Goal: Task Accomplishment & Management: Use online tool/utility

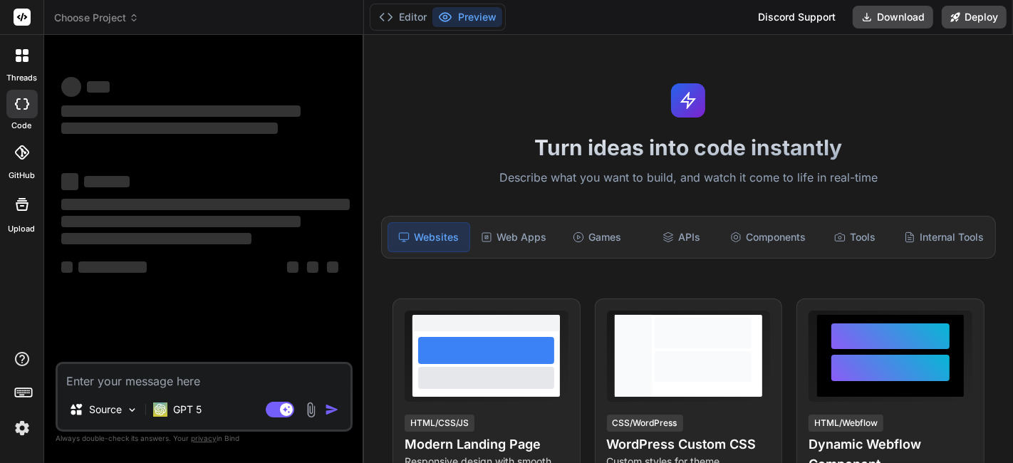
click at [20, 435] on img at bounding box center [22, 428] width 24 height 24
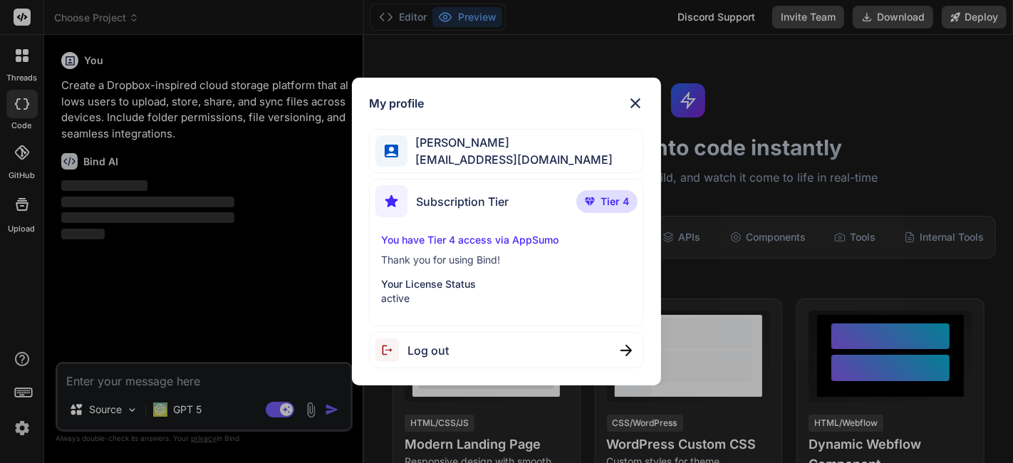
click at [612, 205] on span "Tier 4" at bounding box center [614, 201] width 28 height 14
click at [602, 202] on span "Tier 4" at bounding box center [614, 201] width 28 height 14
click at [502, 194] on span "Subscription Tier" at bounding box center [462, 201] width 93 height 17
click at [436, 212] on div "Subscription Tier" at bounding box center [441, 201] width 133 height 32
click at [370, 200] on div "Subscription Tier Tier 4 You have Tier 4 access via AppSumo Thank you for using…" at bounding box center [507, 252] width 276 height 147
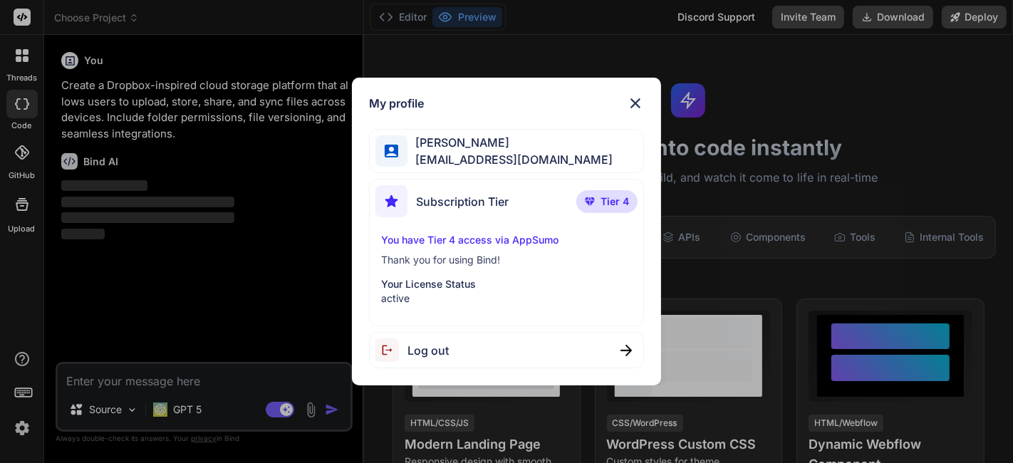
click at [369, 196] on div "Subscription Tier Tier 4 You have Tier 4 access via AppSumo Thank you for using…" at bounding box center [507, 252] width 276 height 147
click at [400, 133] on div "[PERSON_NAME] [EMAIL_ADDRESS][DOMAIN_NAME]" at bounding box center [507, 151] width 276 height 45
click at [393, 147] on img at bounding box center [392, 152] width 14 height 14
click at [496, 150] on span "[PERSON_NAME]" at bounding box center [510, 142] width 206 height 17
click at [471, 216] on div "Subscription Tier" at bounding box center [441, 201] width 133 height 32
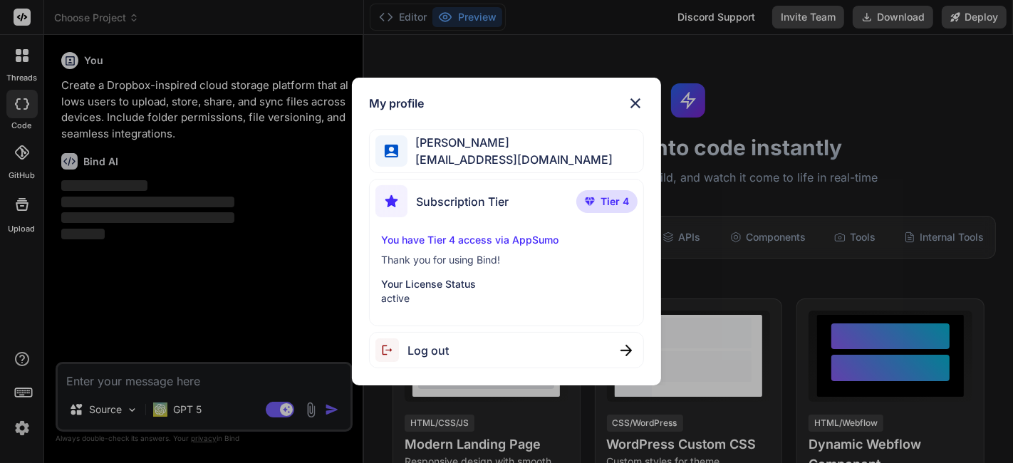
click at [415, 283] on p "Your License Status" at bounding box center [506, 284] width 251 height 14
click at [397, 280] on p "Your License Status" at bounding box center [506, 284] width 251 height 14
click at [212, 267] on div "My profile [PERSON_NAME] [EMAIL_ADDRESS][DOMAIN_NAME] Subscription Tier Tier 4 …" at bounding box center [506, 231] width 1013 height 463
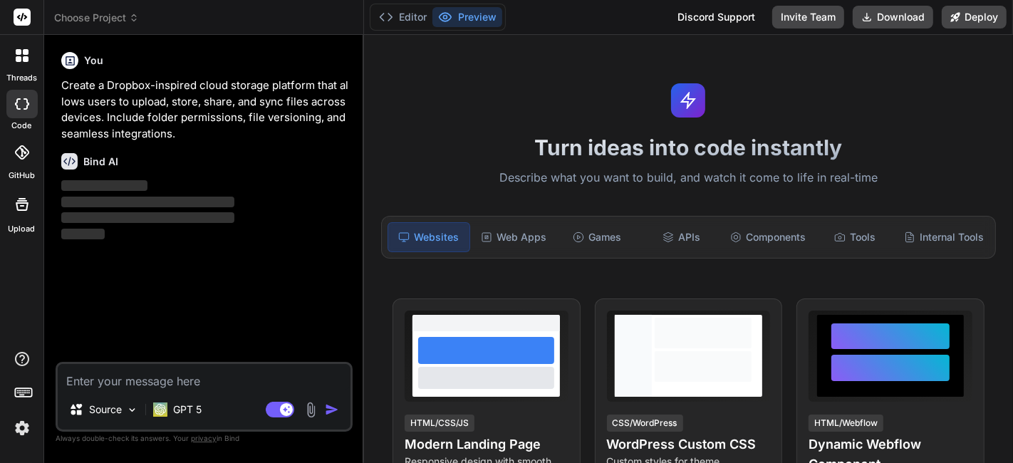
type textarea "x"
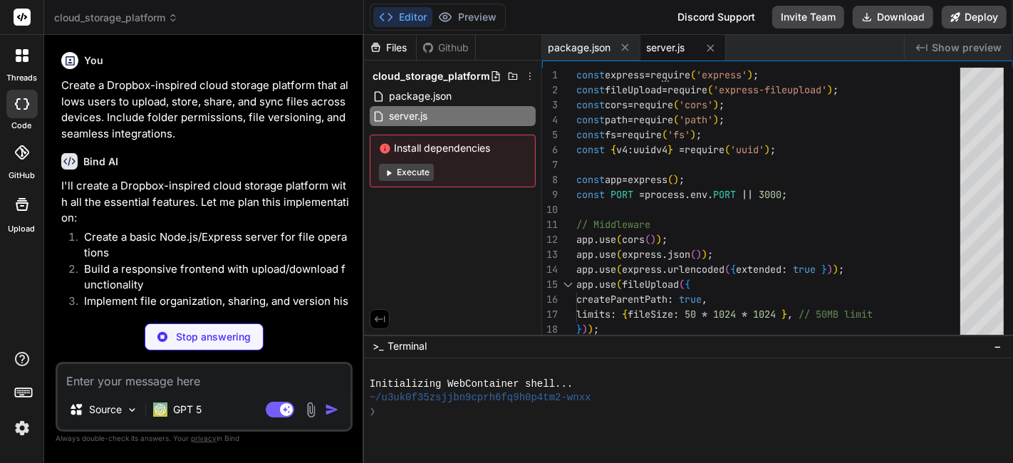
click at [22, 432] on img at bounding box center [22, 428] width 24 height 24
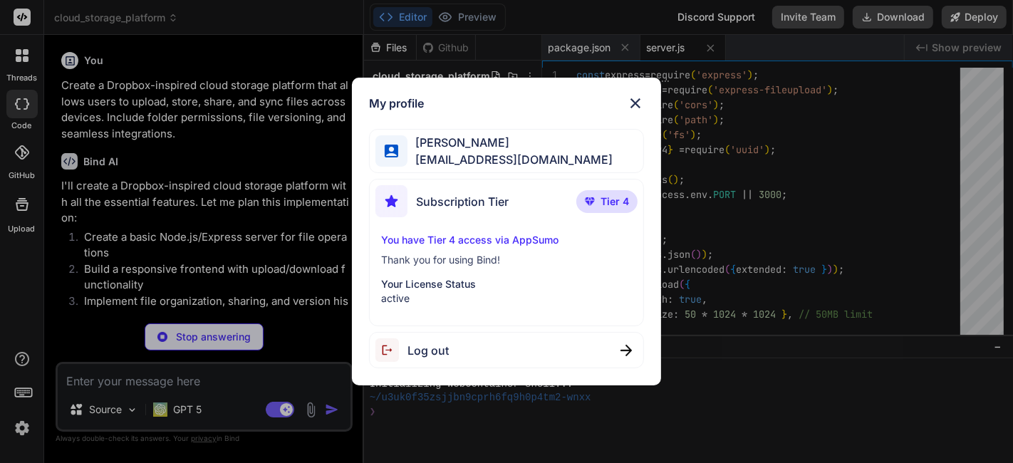
click at [425, 354] on span "Log out" at bounding box center [427, 350] width 41 height 17
type textarea "x"
type textarea "</div> <script src="js/app.js"></script> </body> </html>"
type textarea "x"
type textarea "}"
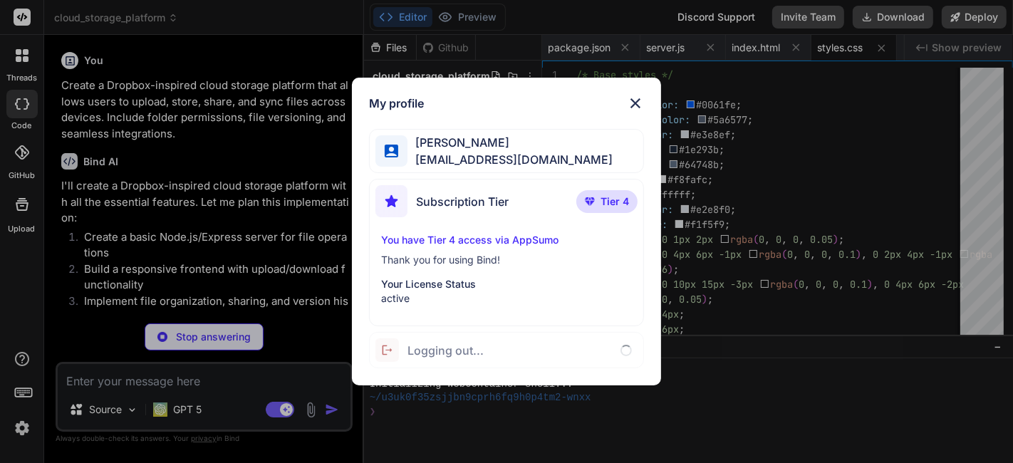
type textarea "x"
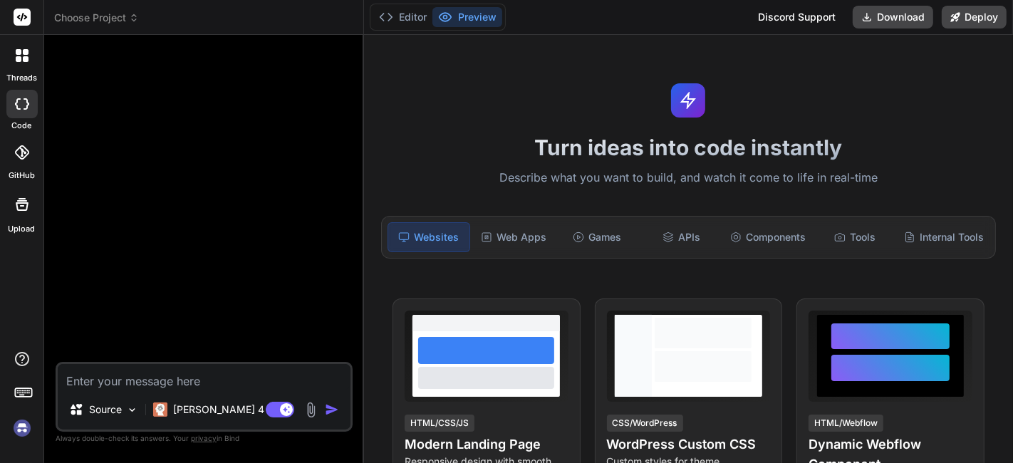
scroll to position [150, 0]
click at [110, 375] on textarea at bounding box center [204, 377] width 293 height 26
paste textarea "Create a [PERSON_NAME]-style kanban board with draggable task cards, multiple c…"
type textarea "x"
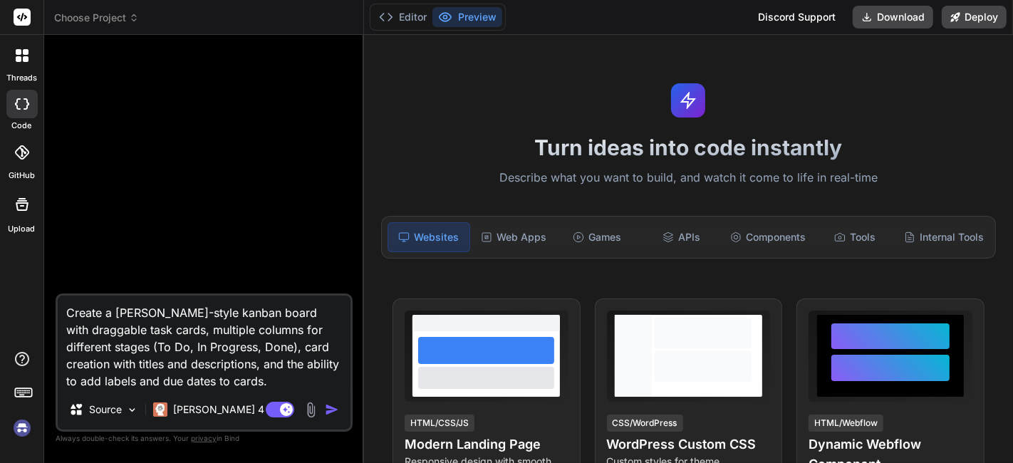
type textarea "Create a [PERSON_NAME]-style kanban board with draggable task cards, multiple c…"
click at [340, 417] on button "button" at bounding box center [335, 409] width 20 height 14
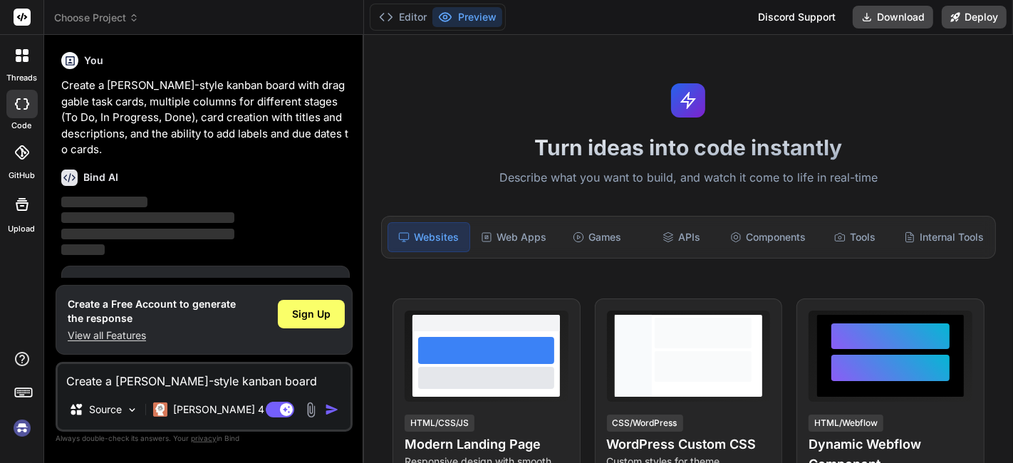
scroll to position [47, 0]
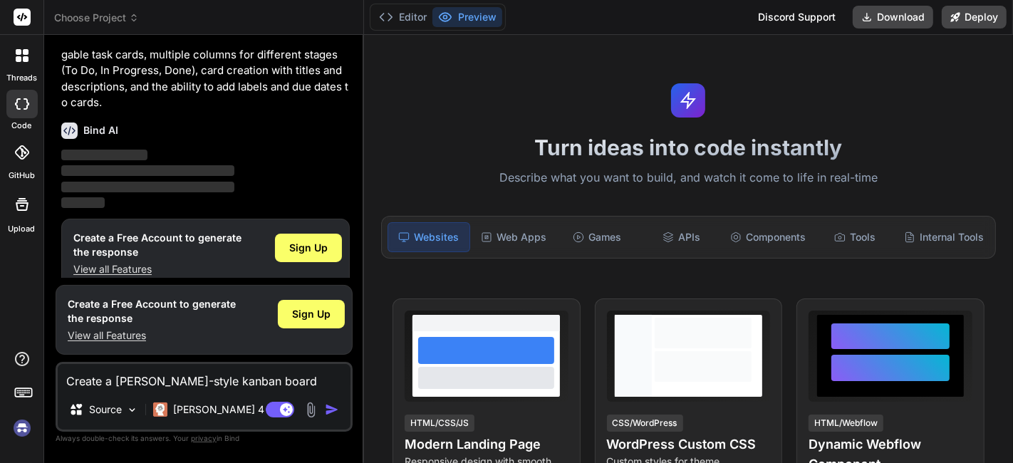
click at [124, 150] on span "‌" at bounding box center [104, 155] width 86 height 11
click at [22, 56] on icon at bounding box center [22, 55] width 13 height 13
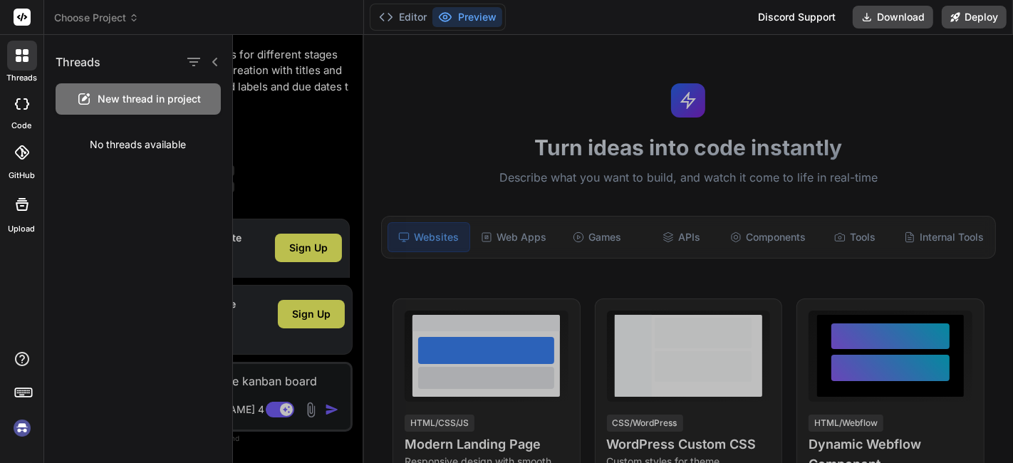
click at [43, 43] on div "threads" at bounding box center [21, 59] width 43 height 49
click at [260, 156] on div at bounding box center [623, 249] width 780 height 428
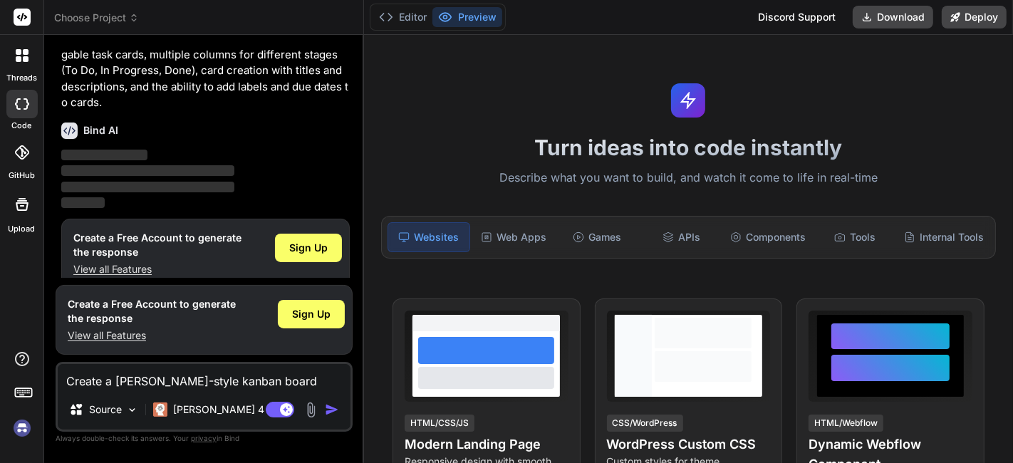
click at [21, 425] on img at bounding box center [22, 428] width 24 height 24
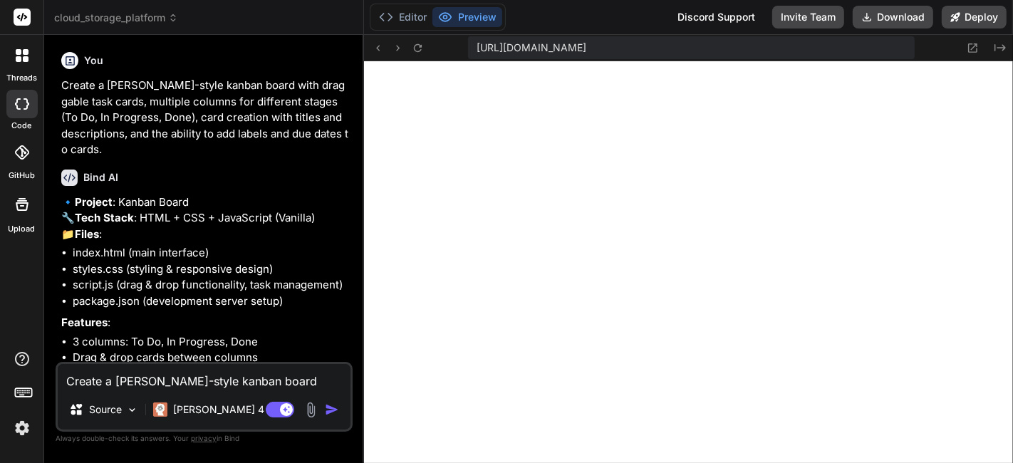
scroll to position [140, 0]
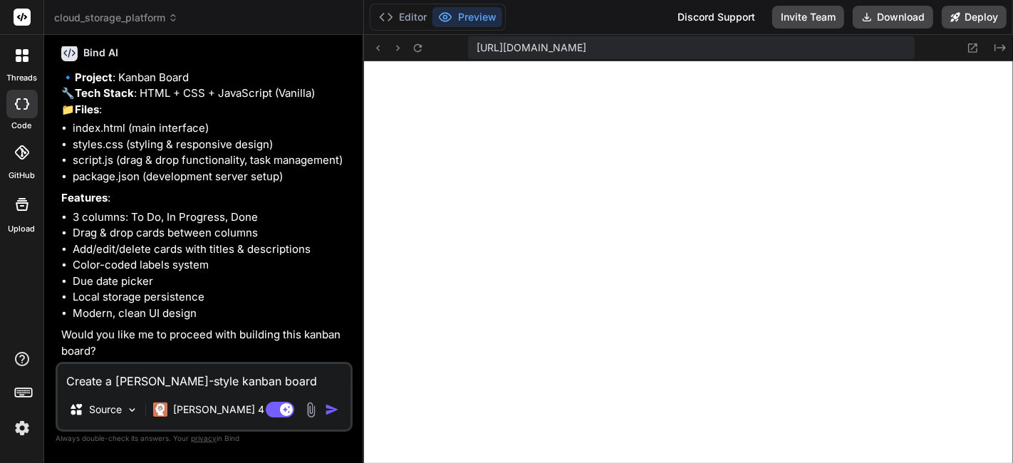
type textarea "x"
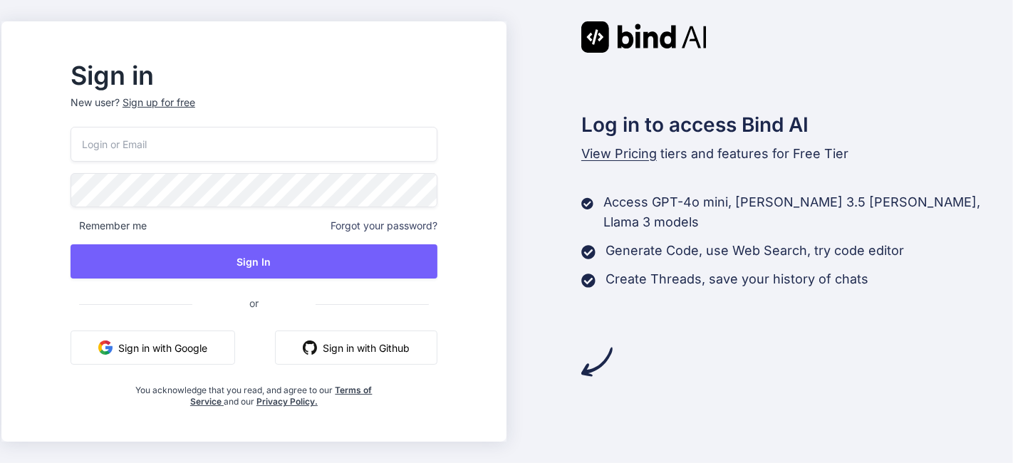
type input "[EMAIL_ADDRESS][DOMAIN_NAME]"
click at [148, 351] on button "Sign in with Google" at bounding box center [153, 347] width 165 height 34
click at [169, 352] on button "Sign in with Google" at bounding box center [153, 347] width 165 height 34
